Goal: Transaction & Acquisition: Purchase product/service

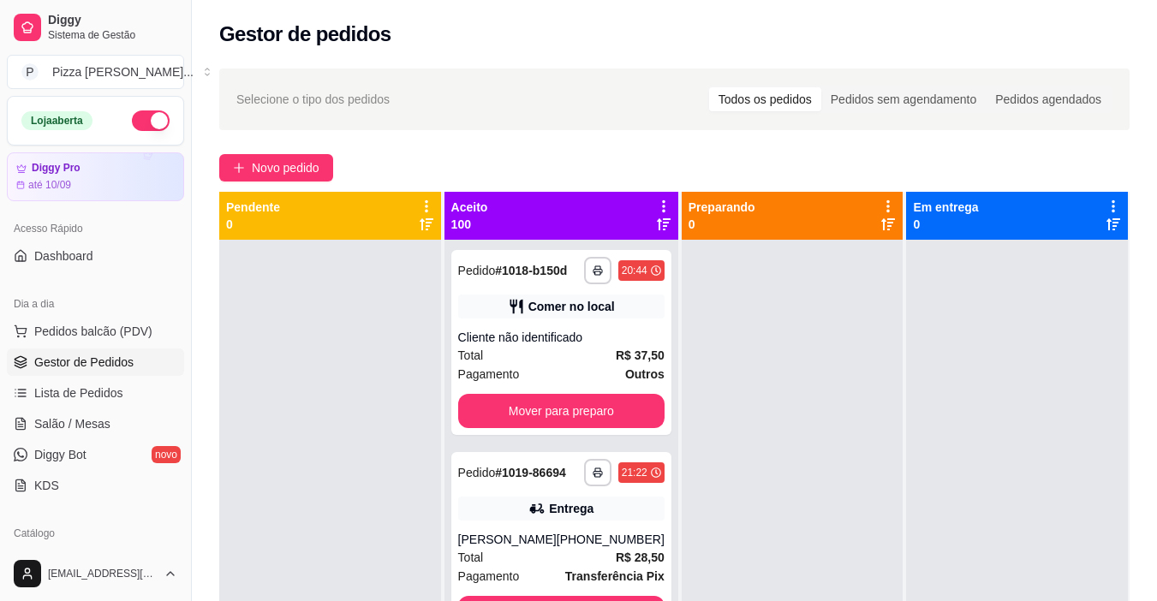
click at [46, 368] on span "Gestor de Pedidos" at bounding box center [83, 362] width 99 height 17
click at [46, 361] on span "Gestor de Pedidos" at bounding box center [83, 362] width 99 height 17
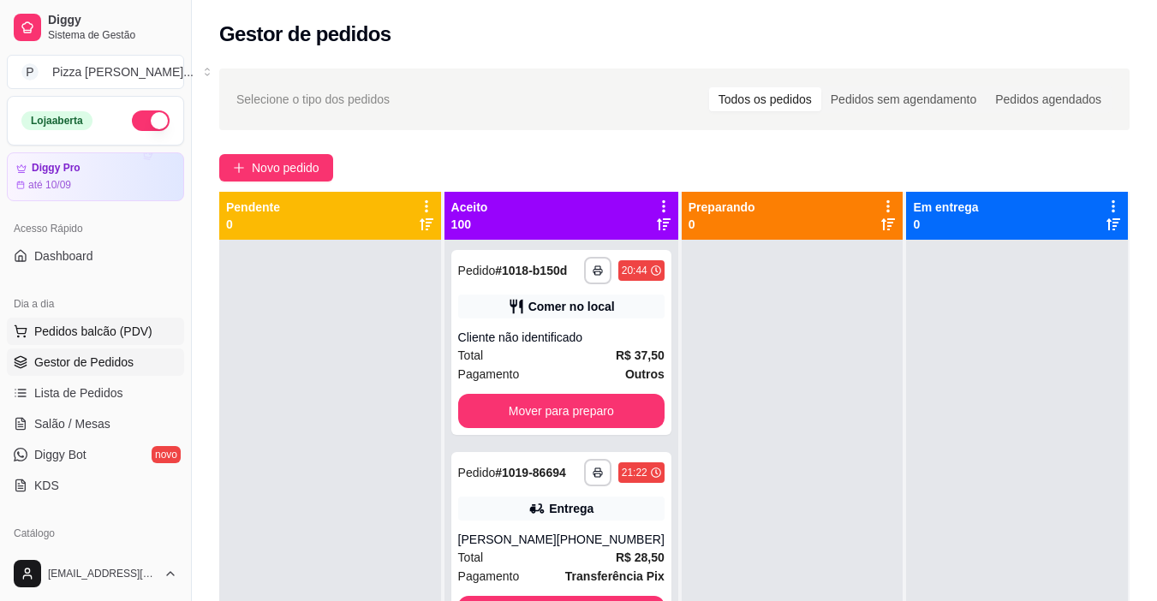
click at [50, 331] on span "Pedidos balcão (PDV)" at bounding box center [93, 331] width 118 height 17
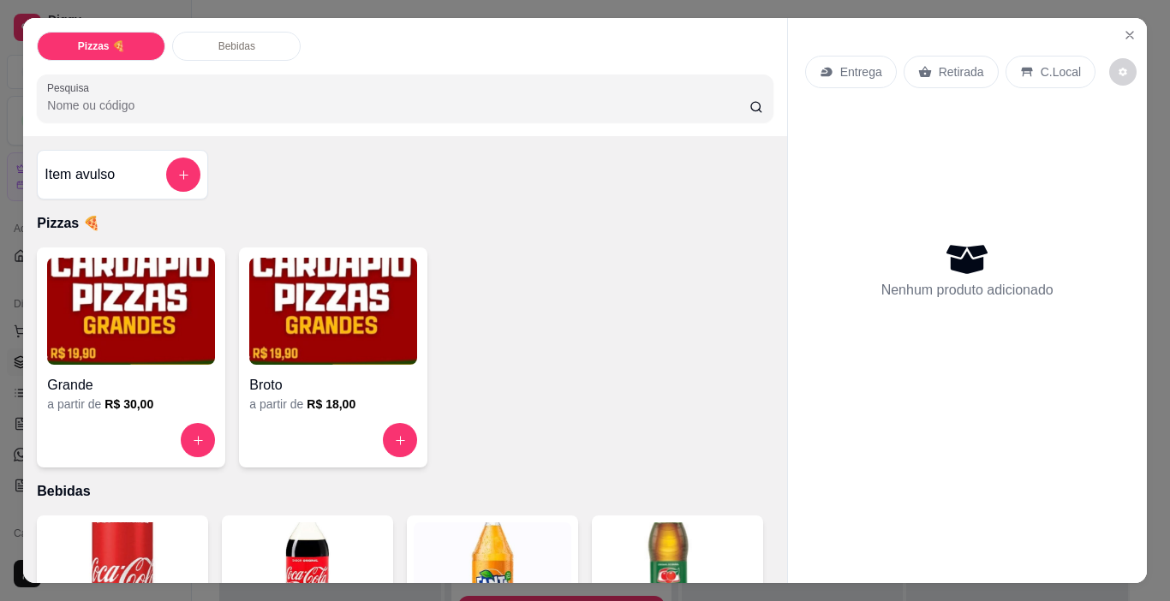
click at [125, 337] on img at bounding box center [131, 311] width 168 height 107
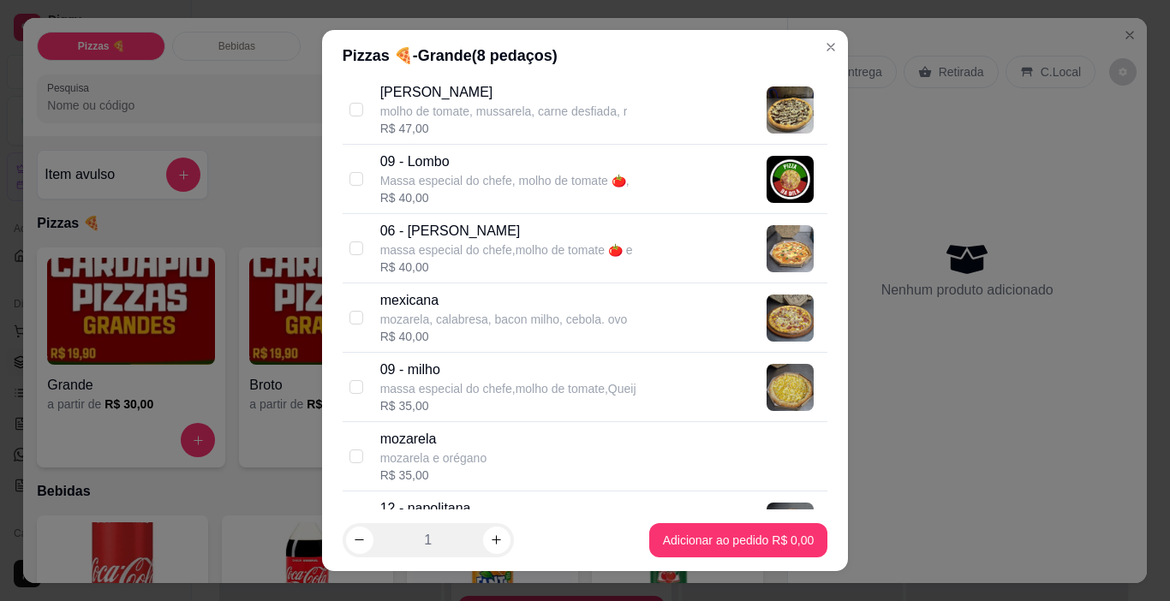
scroll to position [1192, 0]
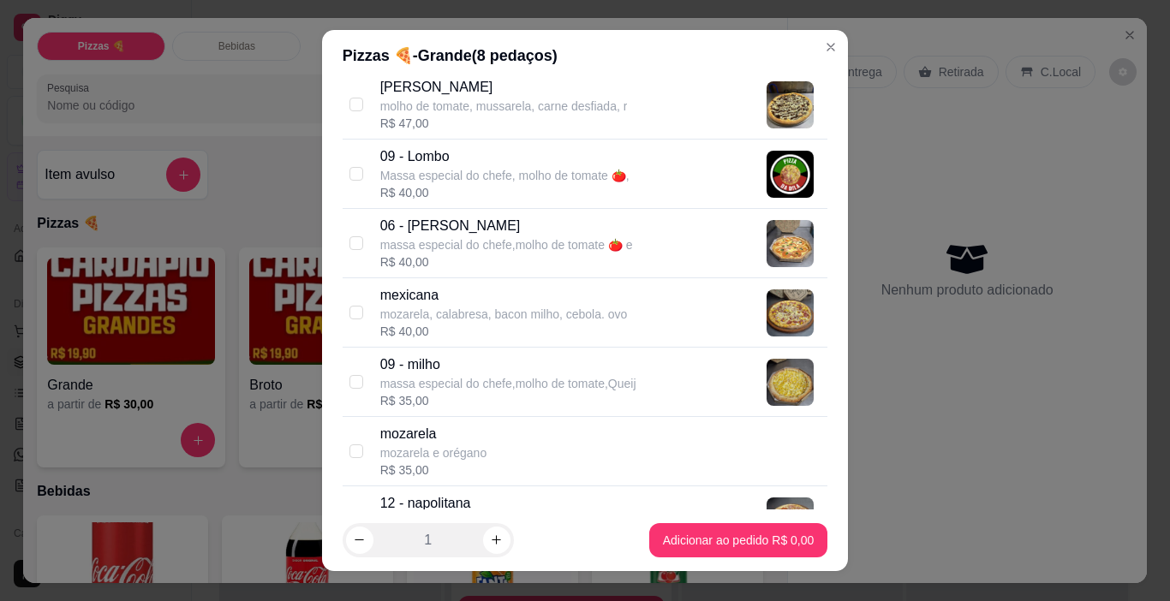
click at [343, 106] on div "[PERSON_NAME] [PERSON_NAME] de tomate, mussarela, carne desfiada, r R$ 47,00" at bounding box center [586, 104] width 486 height 69
checkbox input "true"
click at [380, 366] on p "09 - milho" at bounding box center [508, 365] width 256 height 21
checkbox input "true"
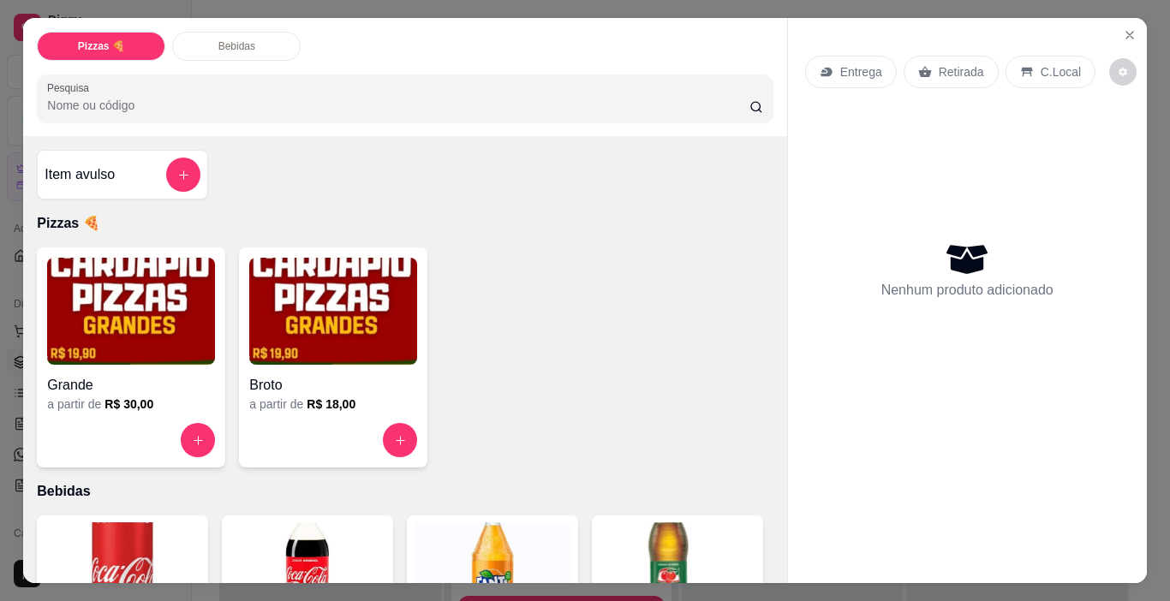
click at [805, 42] on div "Entrega Retirada C.Local" at bounding box center [967, 72] width 325 height 60
